Goal: Task Accomplishment & Management: Manage account settings

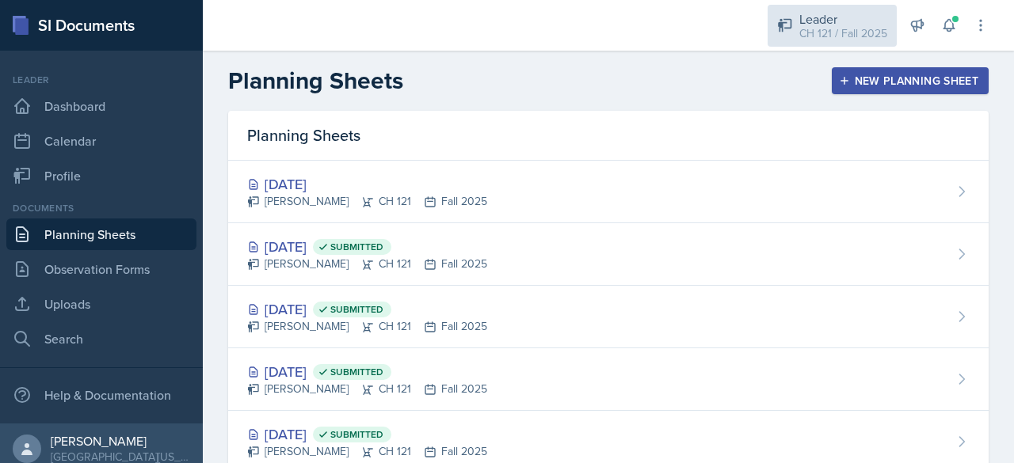
click at [830, 29] on div "CH 121 / Fall 2025" at bounding box center [843, 33] width 88 height 17
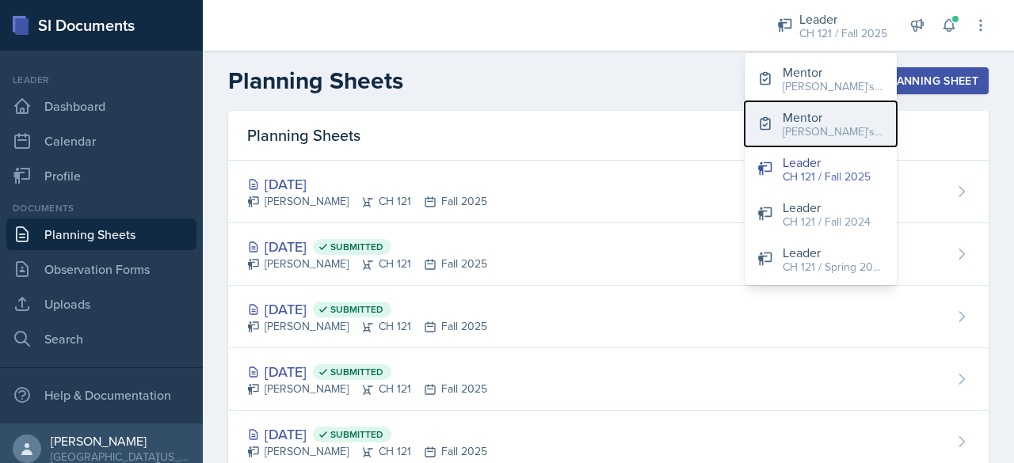
click at [805, 136] on div "[PERSON_NAME]'s Group / Spring 2025" at bounding box center [833, 132] width 101 height 17
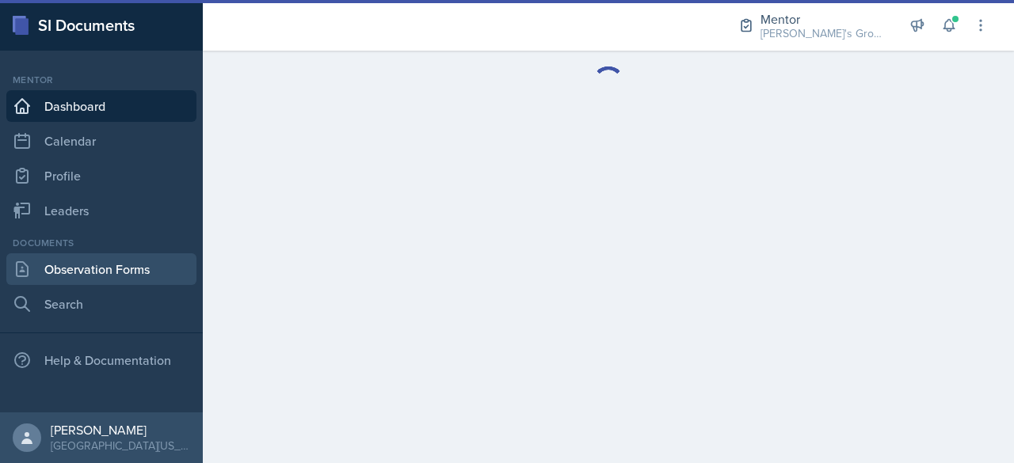
click at [90, 275] on link "Observation Forms" at bounding box center [101, 270] width 190 height 32
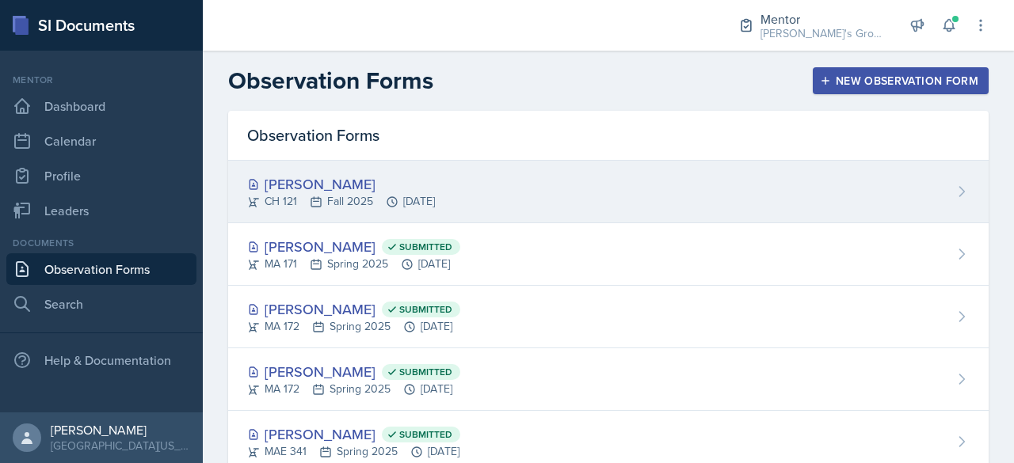
click at [326, 187] on div "[PERSON_NAME]" at bounding box center [341, 183] width 188 height 21
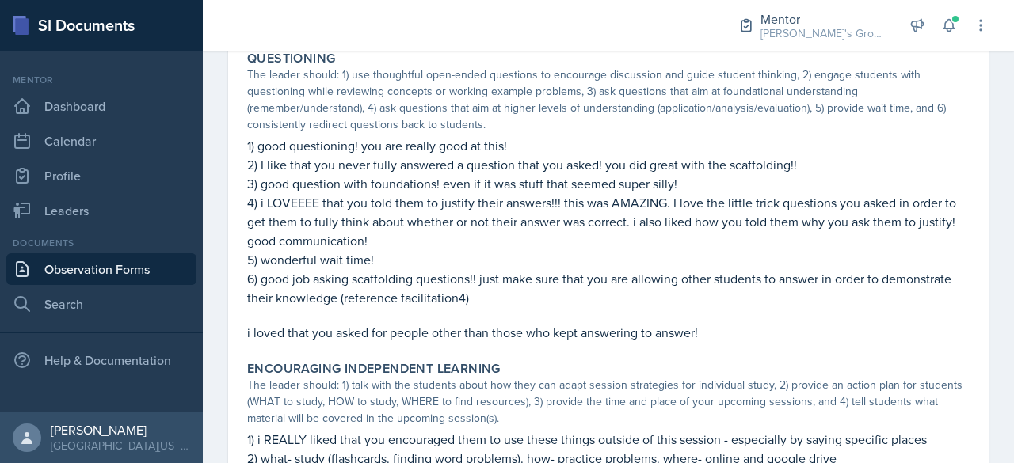
scroll to position [1638, 0]
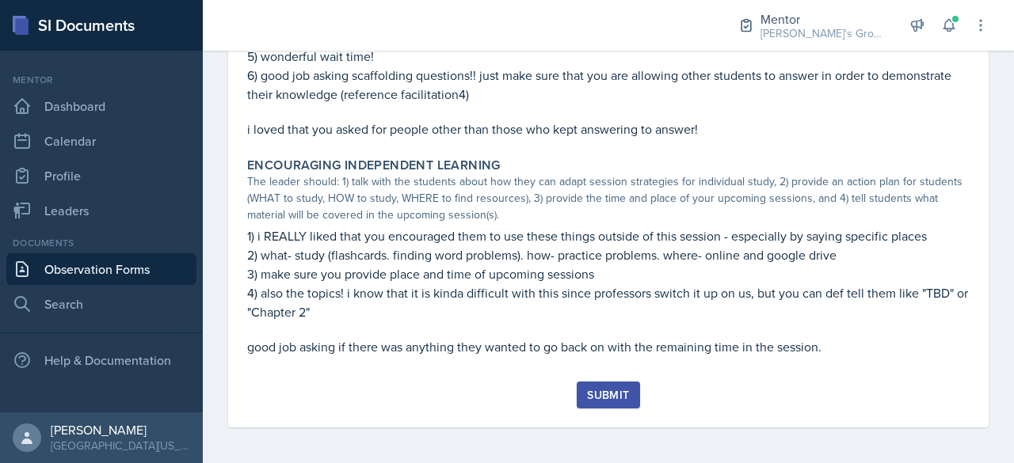
click at [599, 403] on button "Submit" at bounding box center [608, 395] width 63 height 27
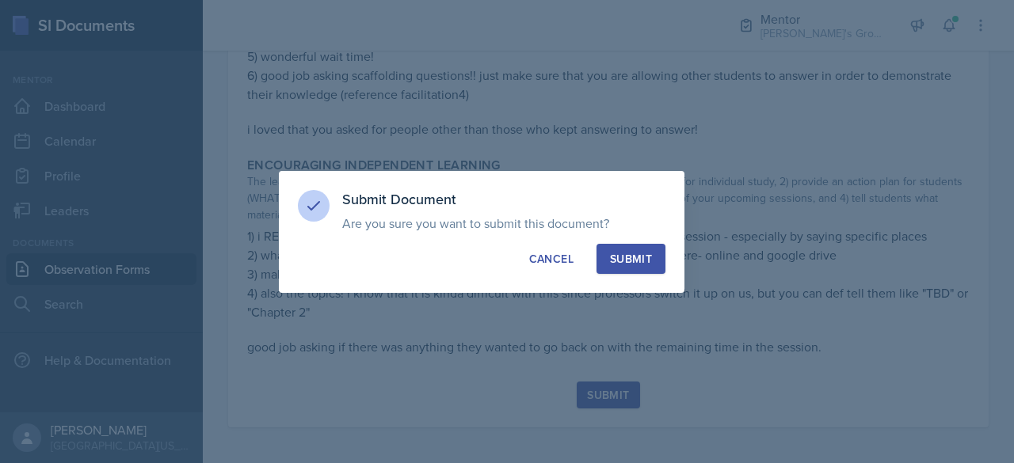
click at [641, 266] on div "Submit" at bounding box center [631, 259] width 42 height 16
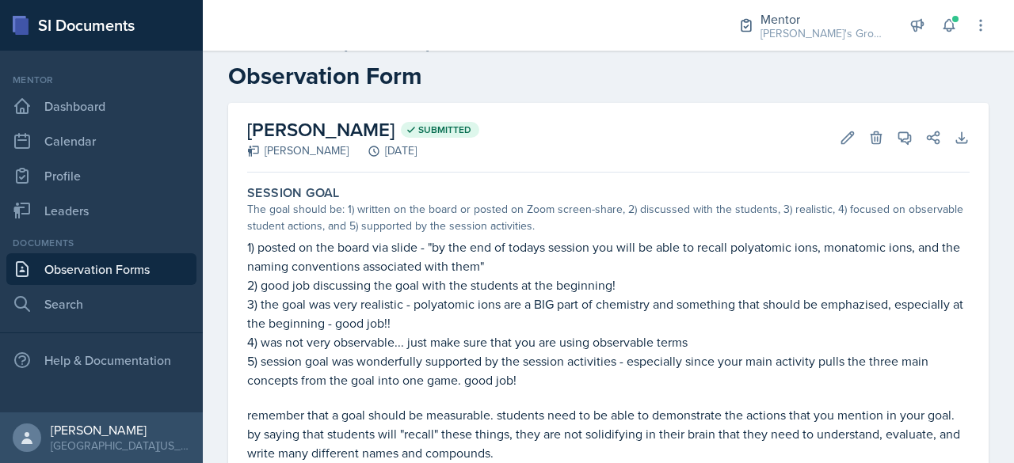
scroll to position [0, 0]
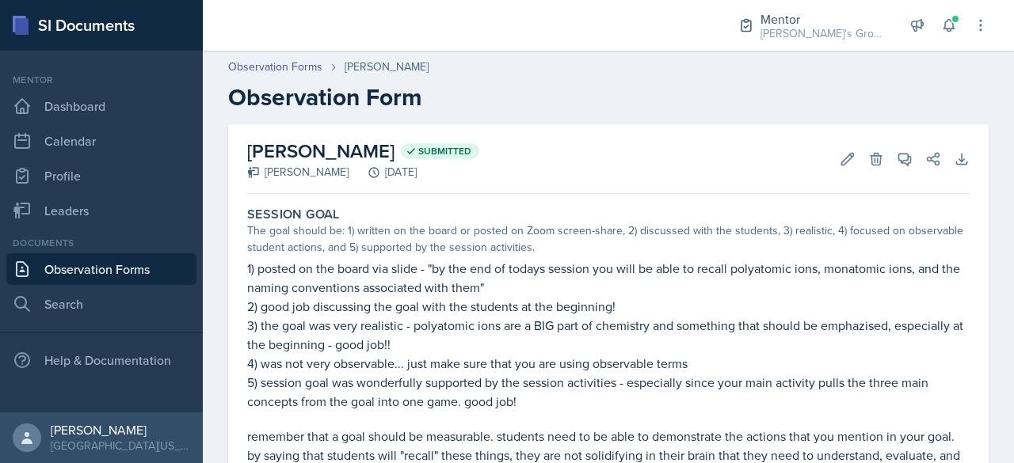
click at [114, 275] on link "Observation Forms" at bounding box center [101, 270] width 190 height 32
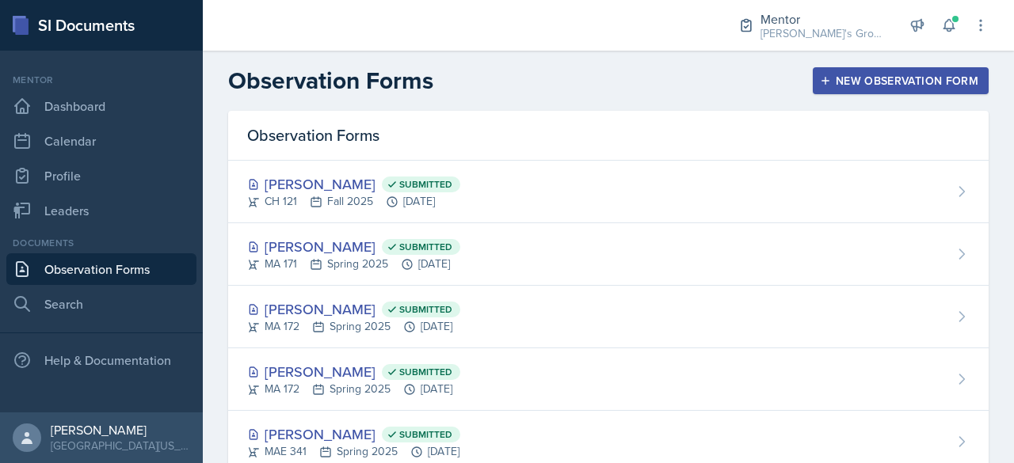
click at [91, 232] on nav "Mentor Dashboard Calendar Profile Leaders Documents Observation Forms Search He…" at bounding box center [101, 232] width 203 height 362
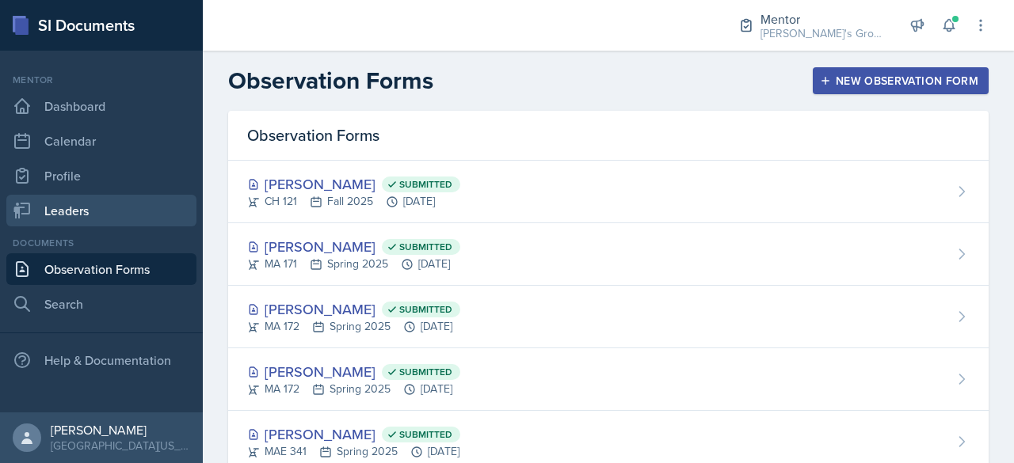
click at [98, 216] on link "Leaders" at bounding box center [101, 211] width 190 height 32
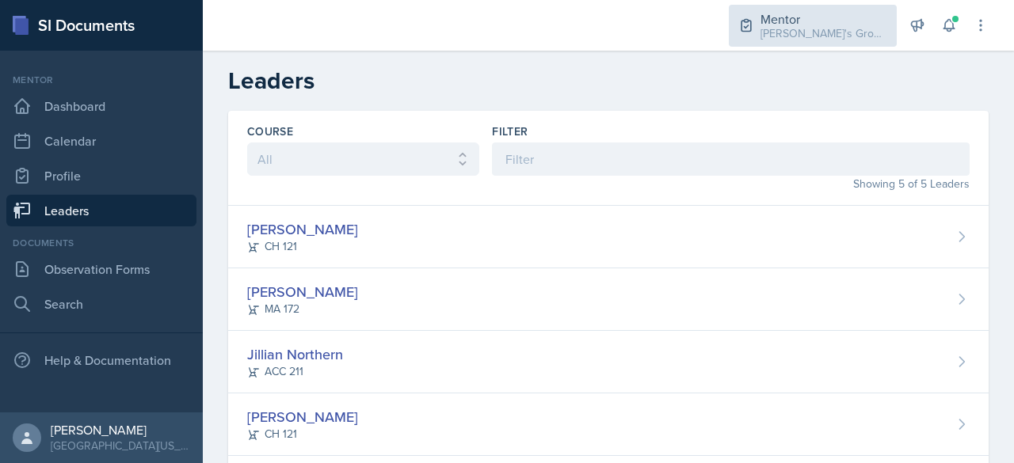
click at [806, 26] on div "[PERSON_NAME]'s Group / Spring 2025" at bounding box center [824, 33] width 127 height 17
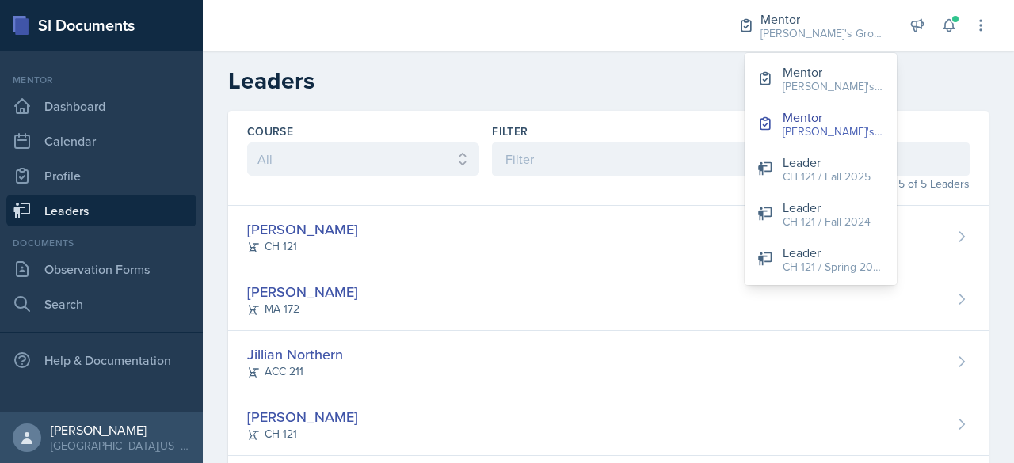
click at [470, 45] on div at bounding box center [456, 25] width 482 height 51
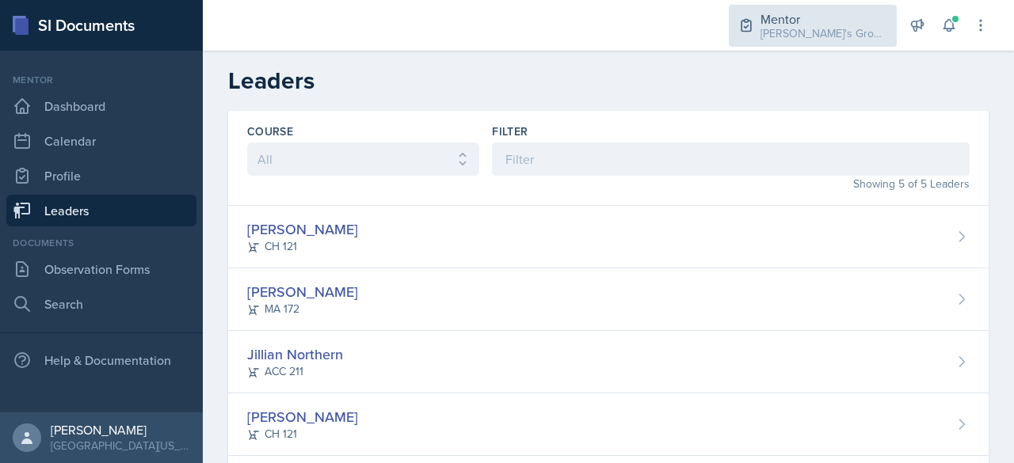
click at [766, 24] on div "Mentor" at bounding box center [824, 19] width 127 height 19
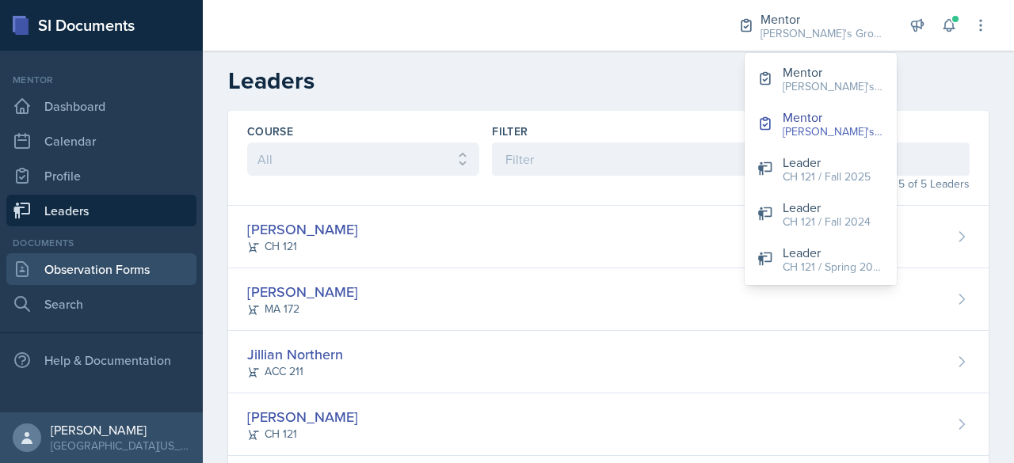
click at [139, 273] on link "Observation Forms" at bounding box center [101, 270] width 190 height 32
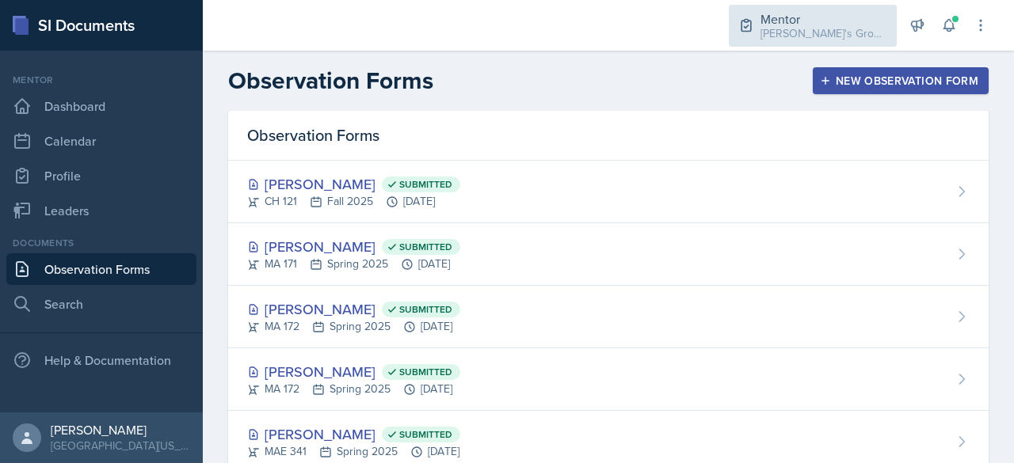
click at [781, 24] on div "Mentor" at bounding box center [824, 19] width 127 height 19
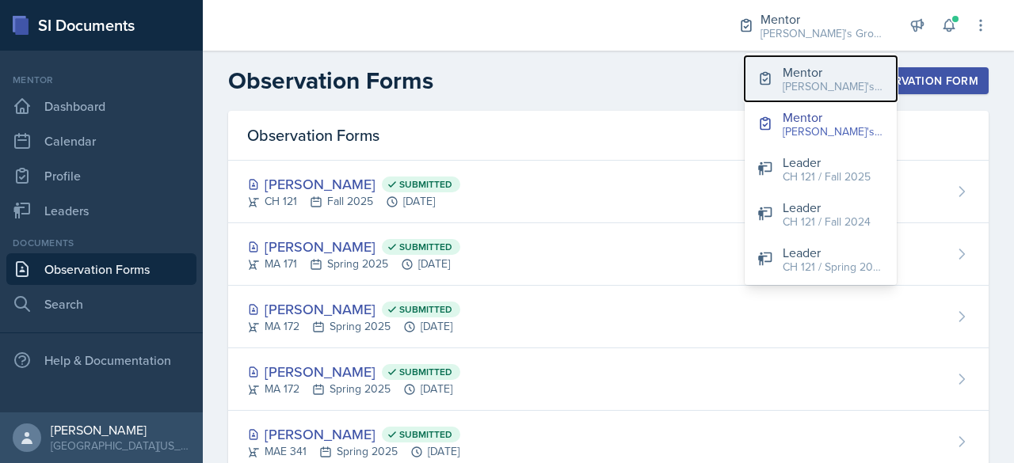
click at [843, 90] on div "[PERSON_NAME]'s Groups / Fall 2025" at bounding box center [833, 86] width 101 height 17
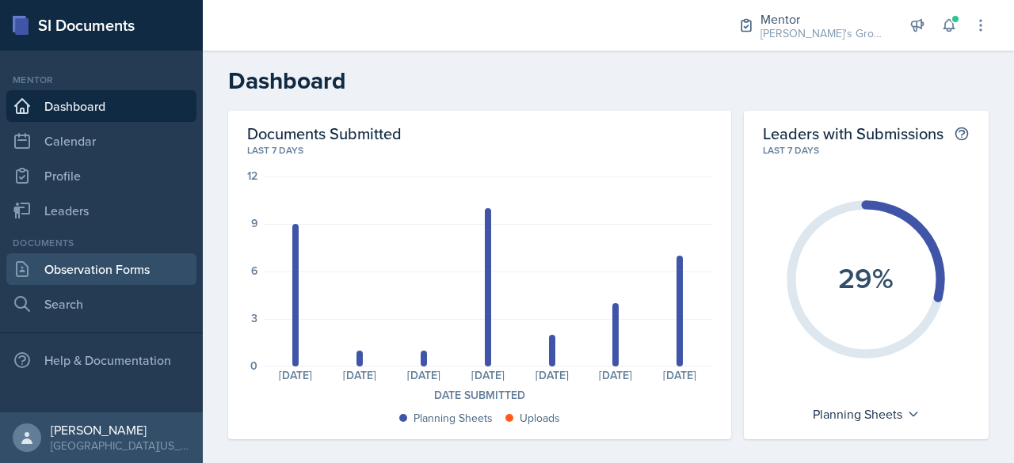
click at [137, 278] on link "Observation Forms" at bounding box center [101, 270] width 190 height 32
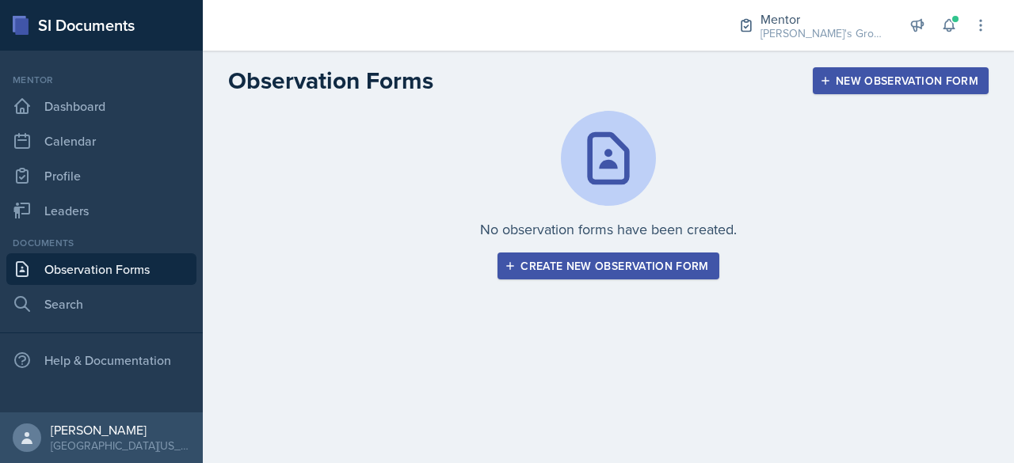
click at [553, 265] on div "Create new observation form" at bounding box center [608, 266] width 200 height 13
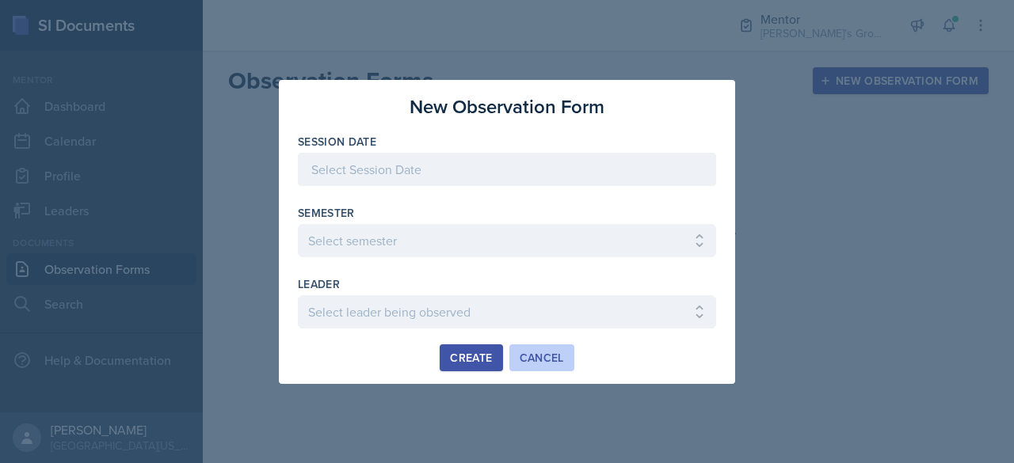
click at [520, 352] on div "Cancel" at bounding box center [542, 358] width 44 height 13
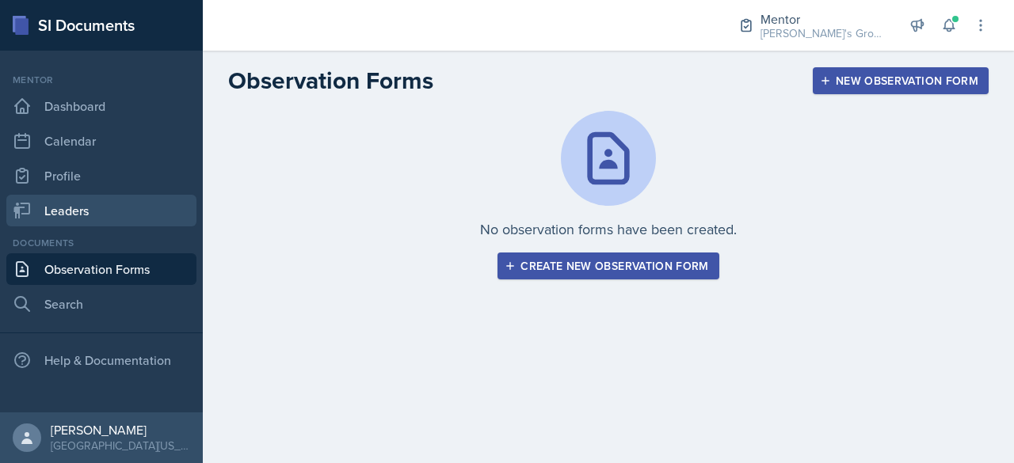
click at [77, 217] on link "Leaders" at bounding box center [101, 211] width 190 height 32
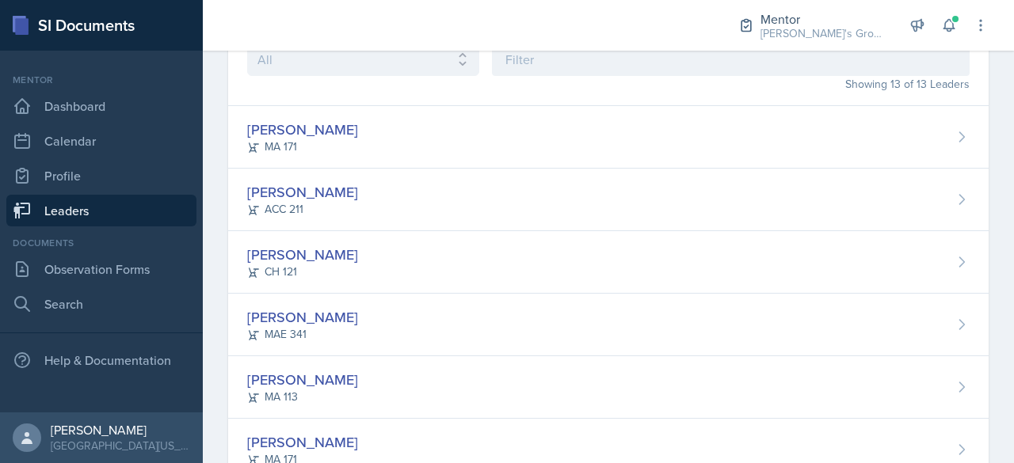
scroll to position [288, 0]
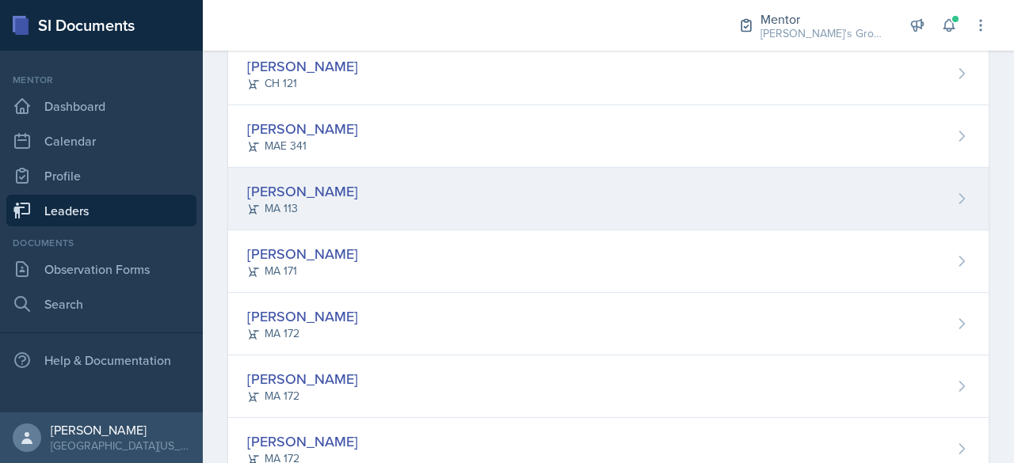
click at [381, 197] on div "[PERSON_NAME] MA 113" at bounding box center [608, 199] width 761 height 63
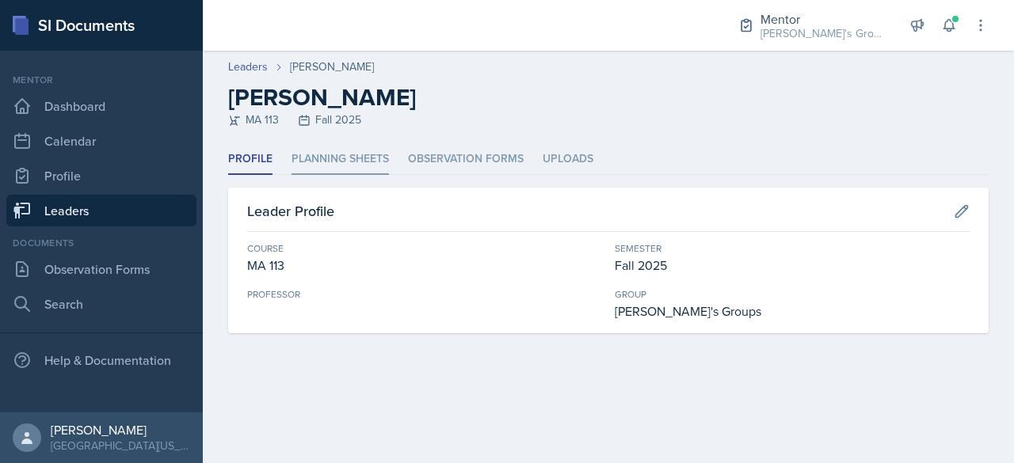
click at [334, 158] on li "Planning Sheets" at bounding box center [340, 159] width 97 height 31
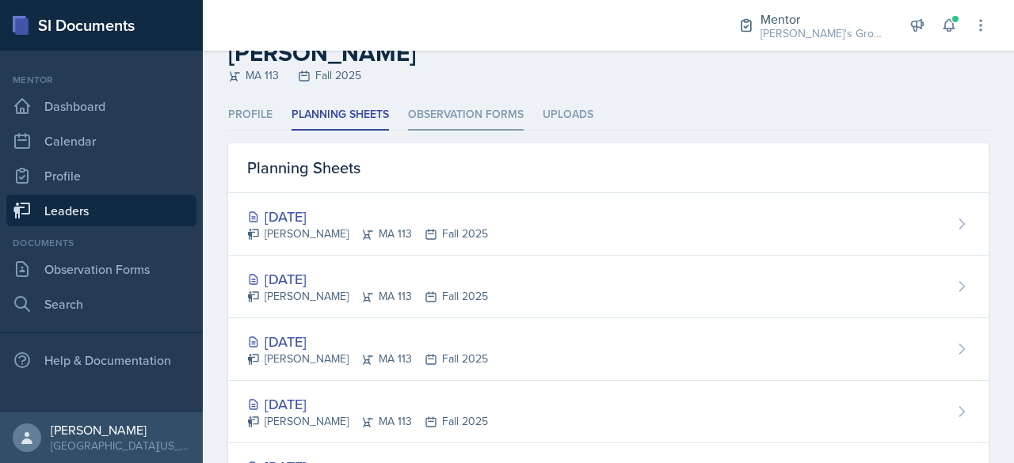
click at [470, 118] on li "Observation Forms" at bounding box center [466, 115] width 116 height 31
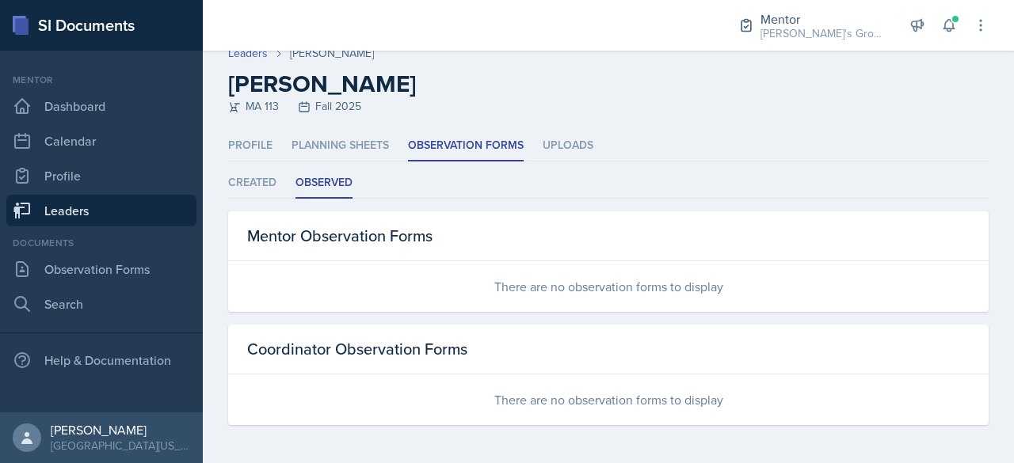
scroll to position [12, 0]
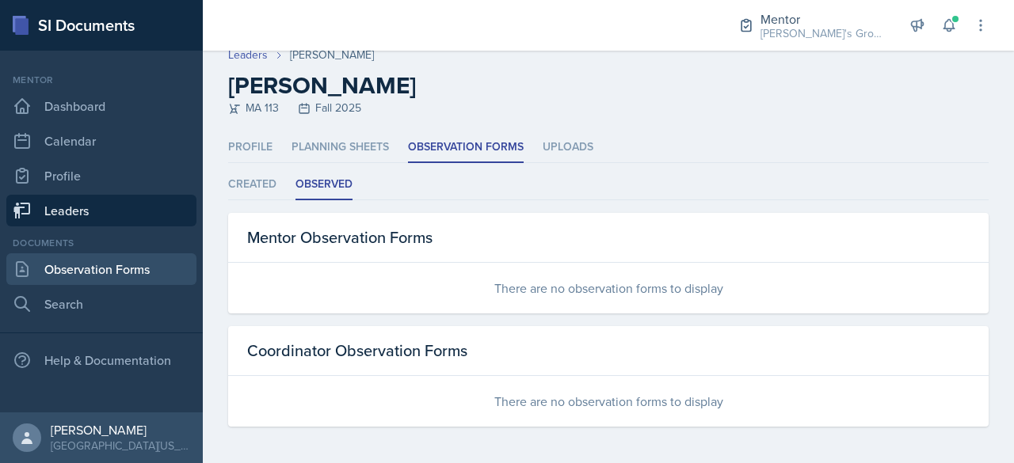
click at [116, 276] on link "Observation Forms" at bounding box center [101, 270] width 190 height 32
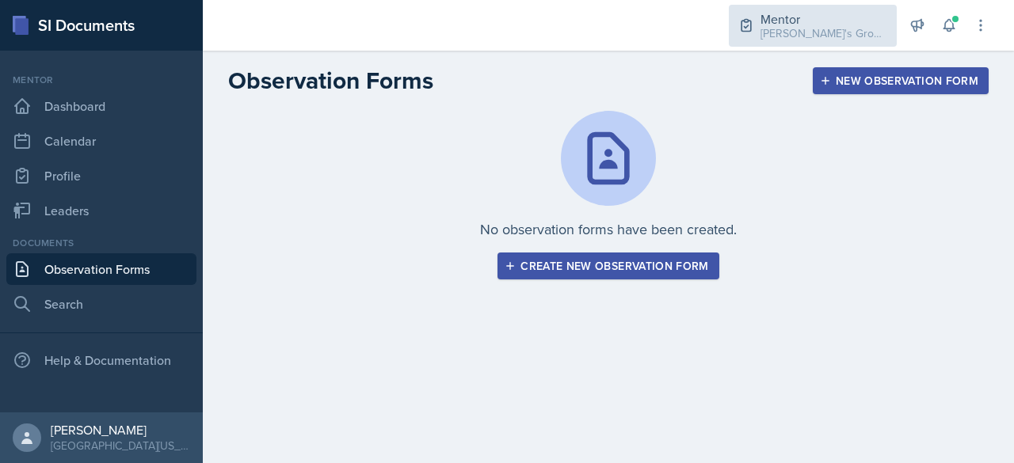
click at [818, 19] on div "Mentor" at bounding box center [824, 19] width 127 height 19
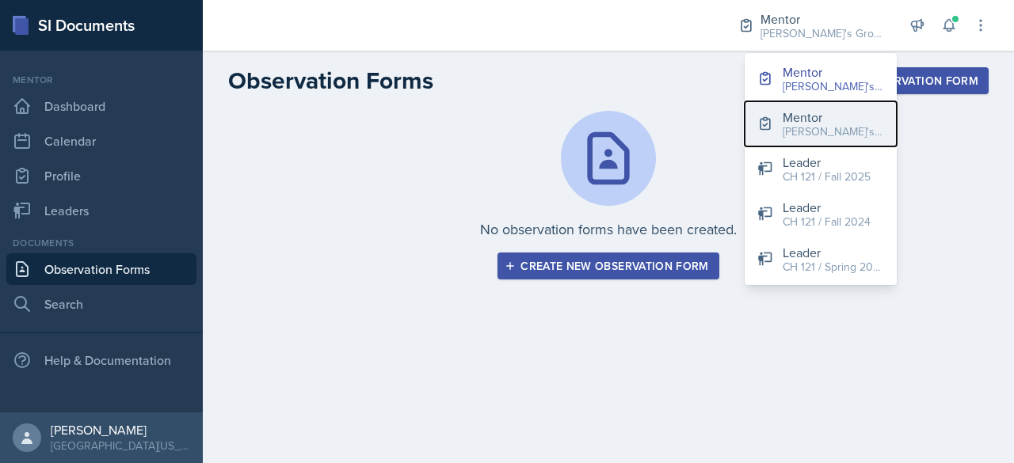
click at [821, 125] on div "[PERSON_NAME]'s Group / Spring 2025" at bounding box center [833, 132] width 101 height 17
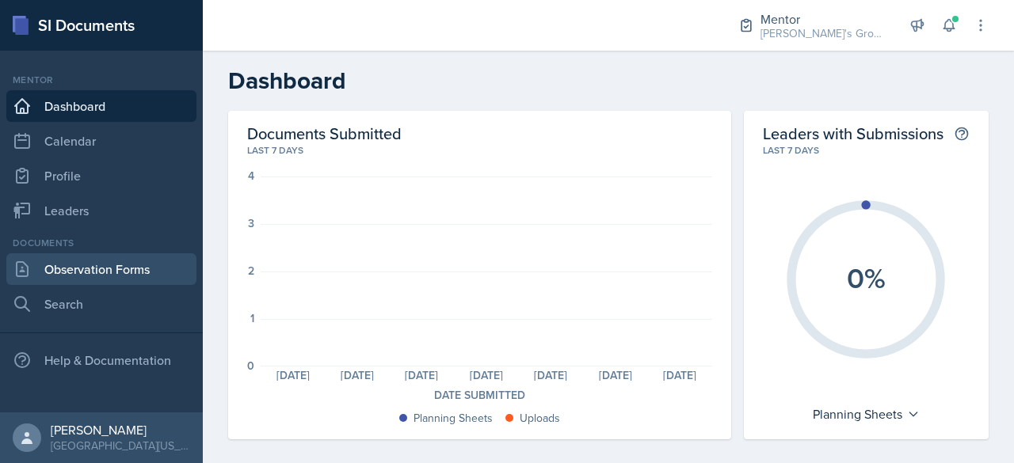
click at [148, 277] on link "Observation Forms" at bounding box center [101, 270] width 190 height 32
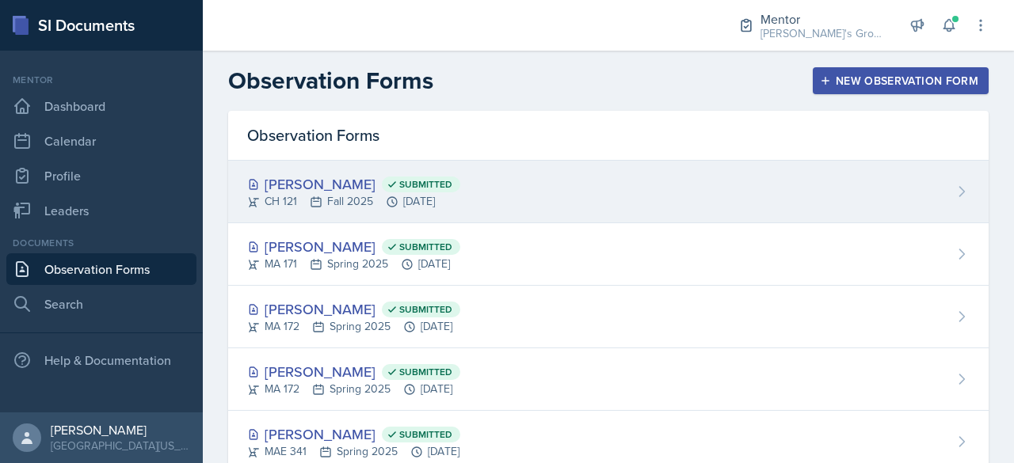
click at [364, 182] on div "[PERSON_NAME] Submitted" at bounding box center [353, 183] width 213 height 21
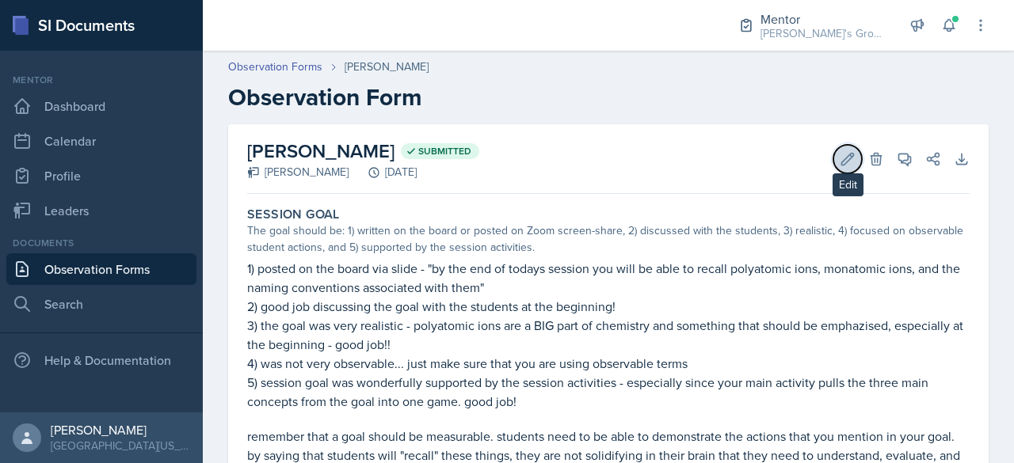
click at [842, 164] on icon at bounding box center [848, 159] width 12 height 12
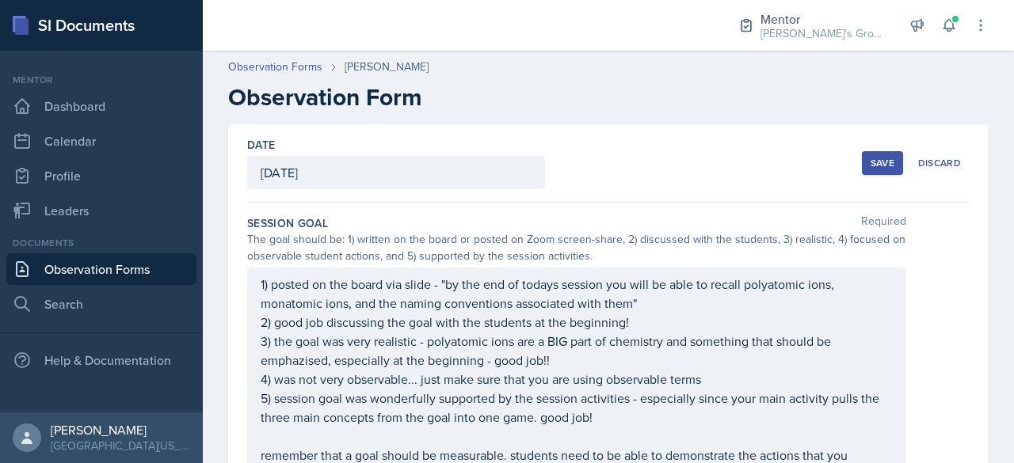
click at [867, 173] on button "Save" at bounding box center [882, 163] width 41 height 24
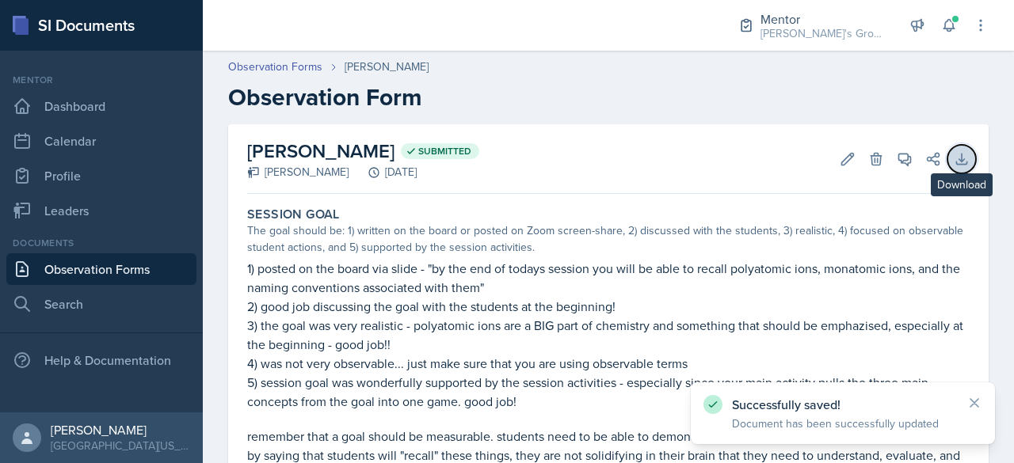
click at [948, 162] on button "Download" at bounding box center [962, 159] width 29 height 29
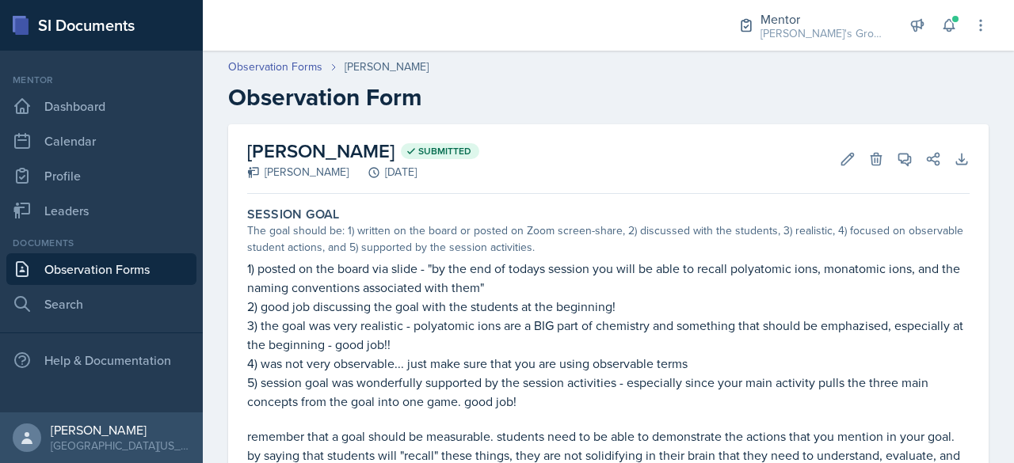
click at [349, 105] on h2 "Observation Form" at bounding box center [608, 97] width 761 height 29
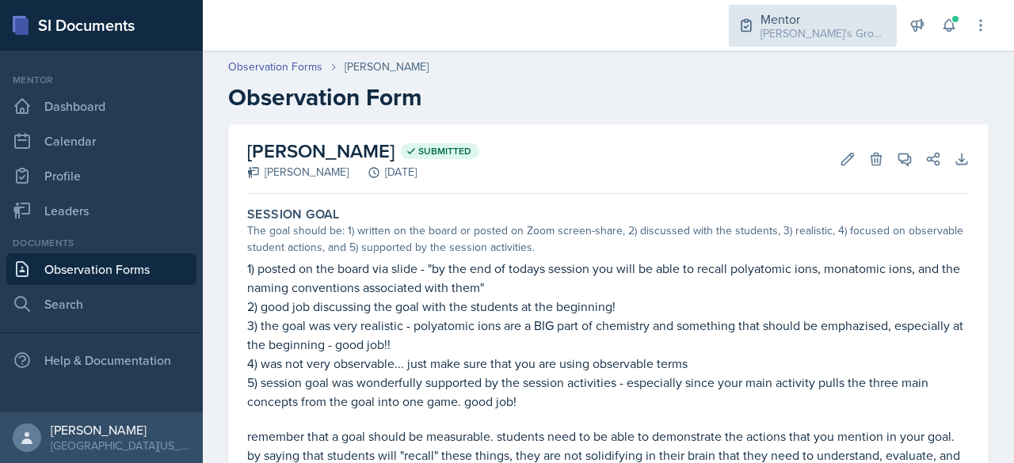
click at [828, 23] on div "Mentor" at bounding box center [824, 19] width 127 height 19
